Goal: Book appointment/travel/reservation

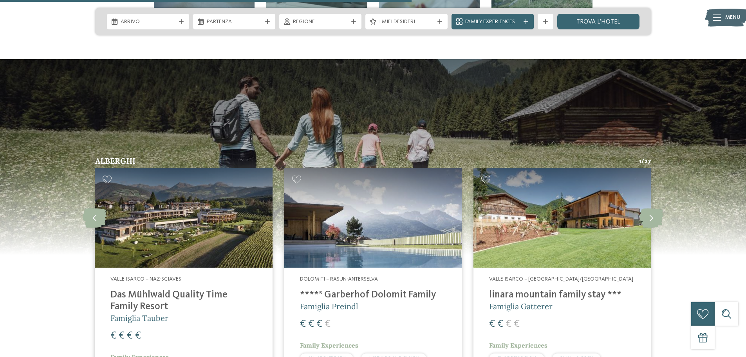
scroll to position [2036, 0]
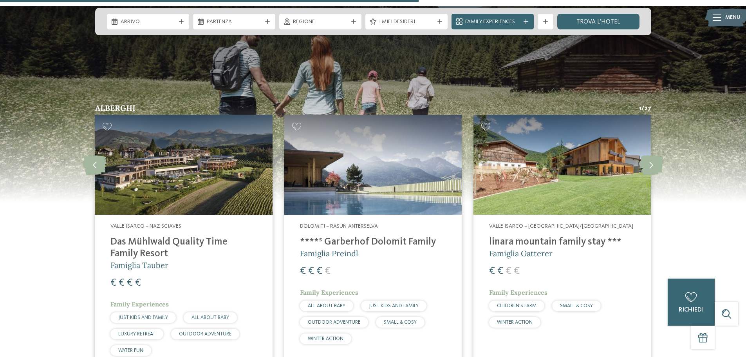
click at [173, 236] on h4 "Das Mühlwald Quality Time Family Resort" at bounding box center [183, 247] width 146 height 23
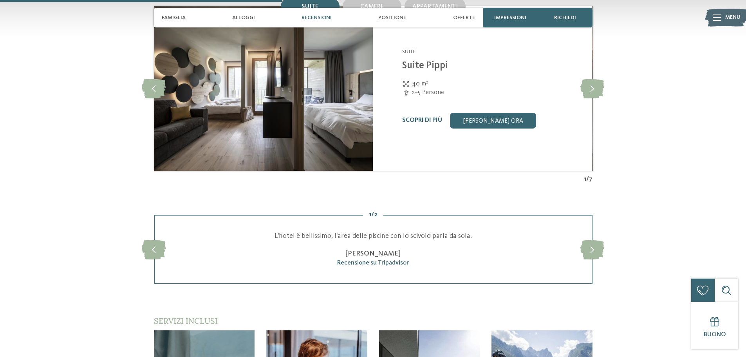
scroll to position [901, 0]
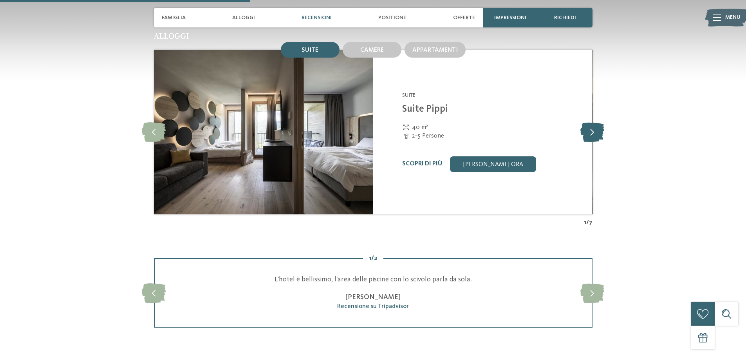
click at [595, 128] on icon at bounding box center [592, 132] width 24 height 20
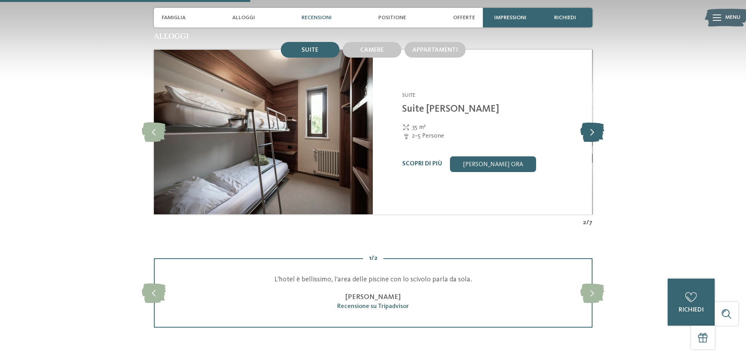
click at [595, 128] on icon at bounding box center [592, 132] width 24 height 20
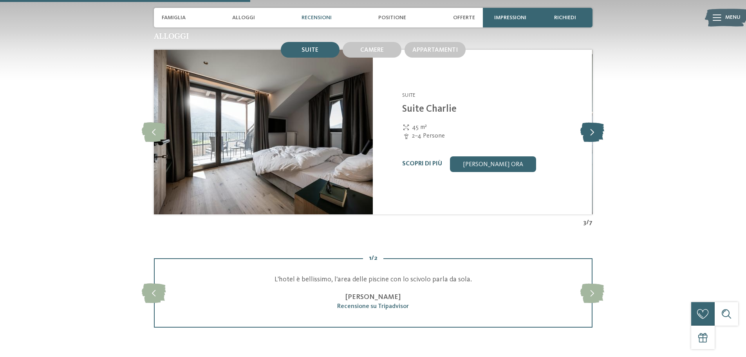
click at [595, 128] on icon at bounding box center [592, 132] width 24 height 20
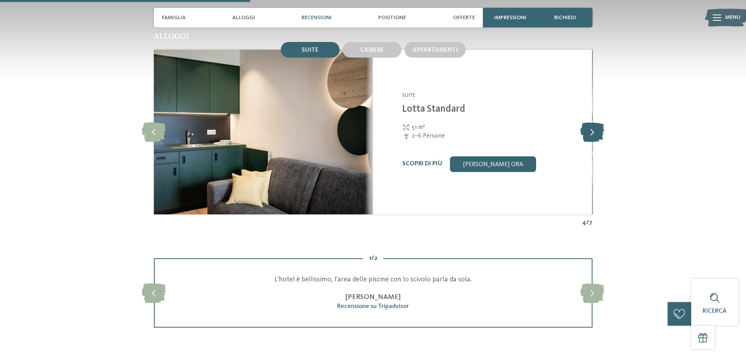
click at [595, 128] on icon at bounding box center [592, 132] width 24 height 20
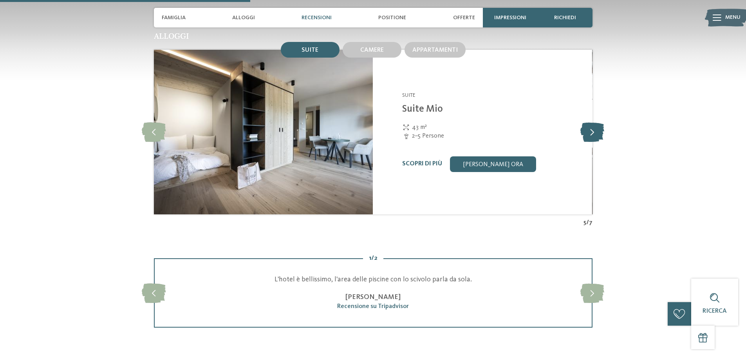
click at [595, 128] on icon at bounding box center [592, 132] width 24 height 20
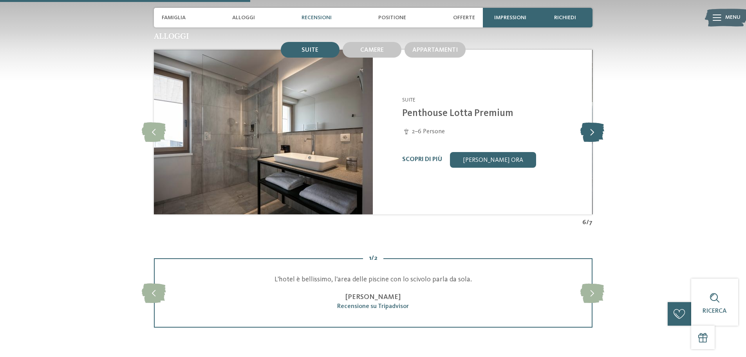
click at [595, 128] on icon at bounding box center [592, 132] width 24 height 20
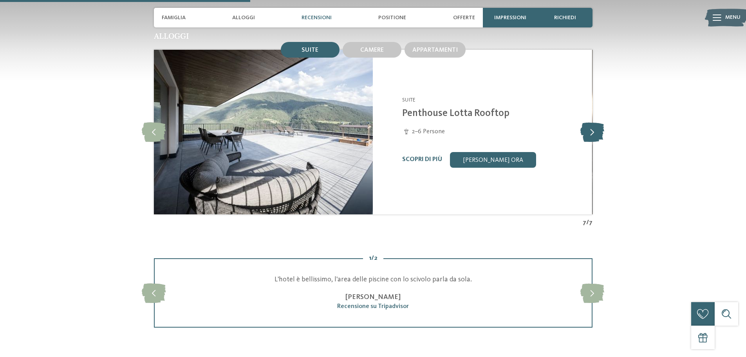
click at [595, 128] on icon at bounding box center [592, 132] width 24 height 20
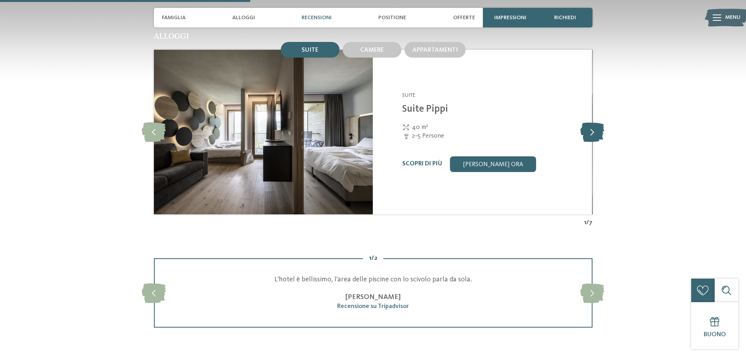
click at [595, 128] on icon at bounding box center [592, 132] width 24 height 20
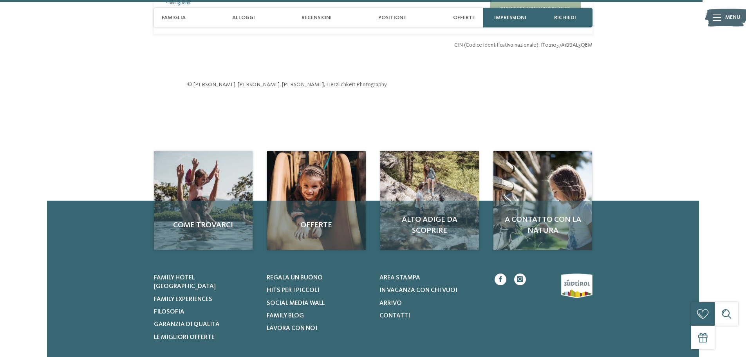
scroll to position [2546, 0]
